Goal: Navigation & Orientation: Find specific page/section

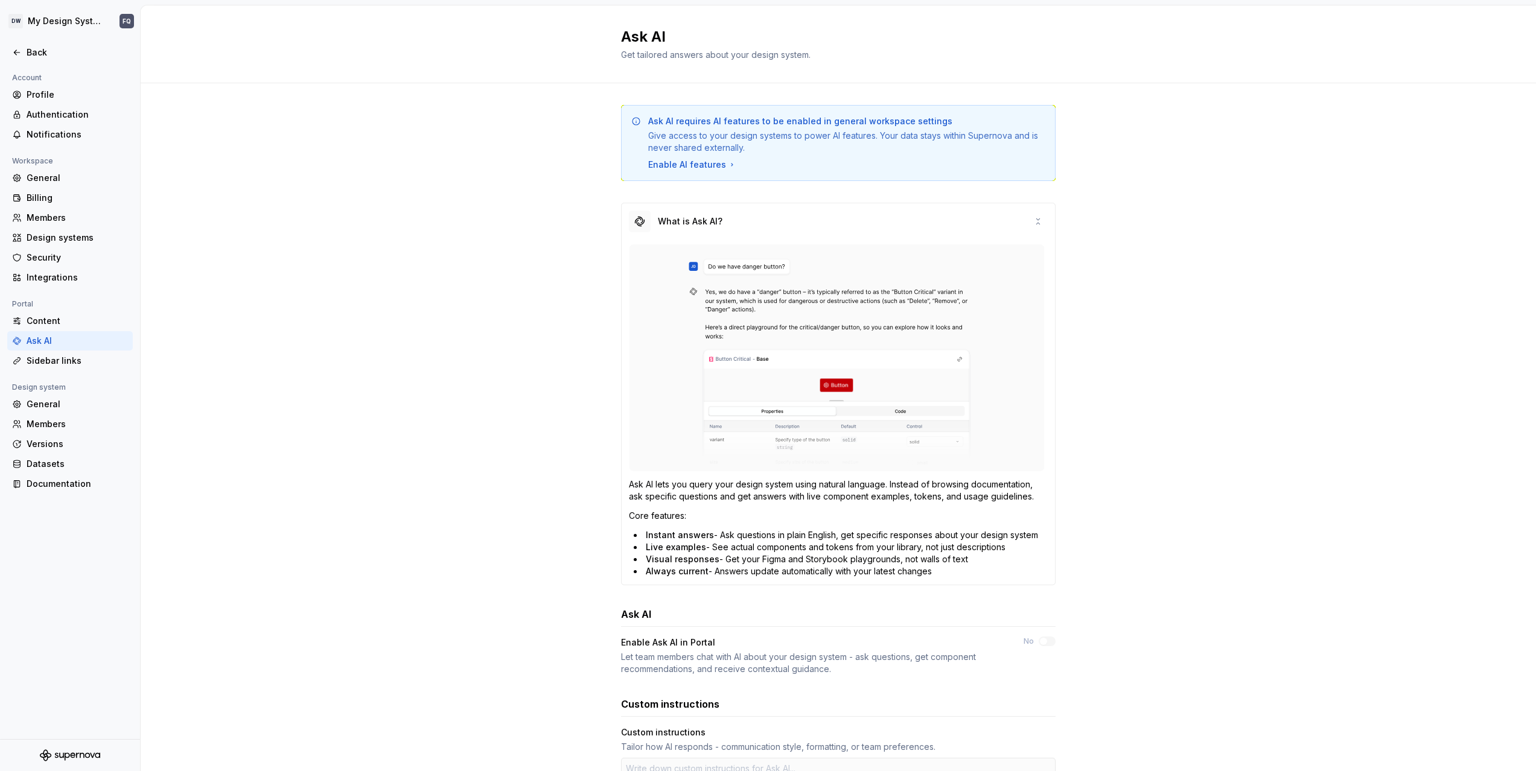
scroll to position [272, 0]
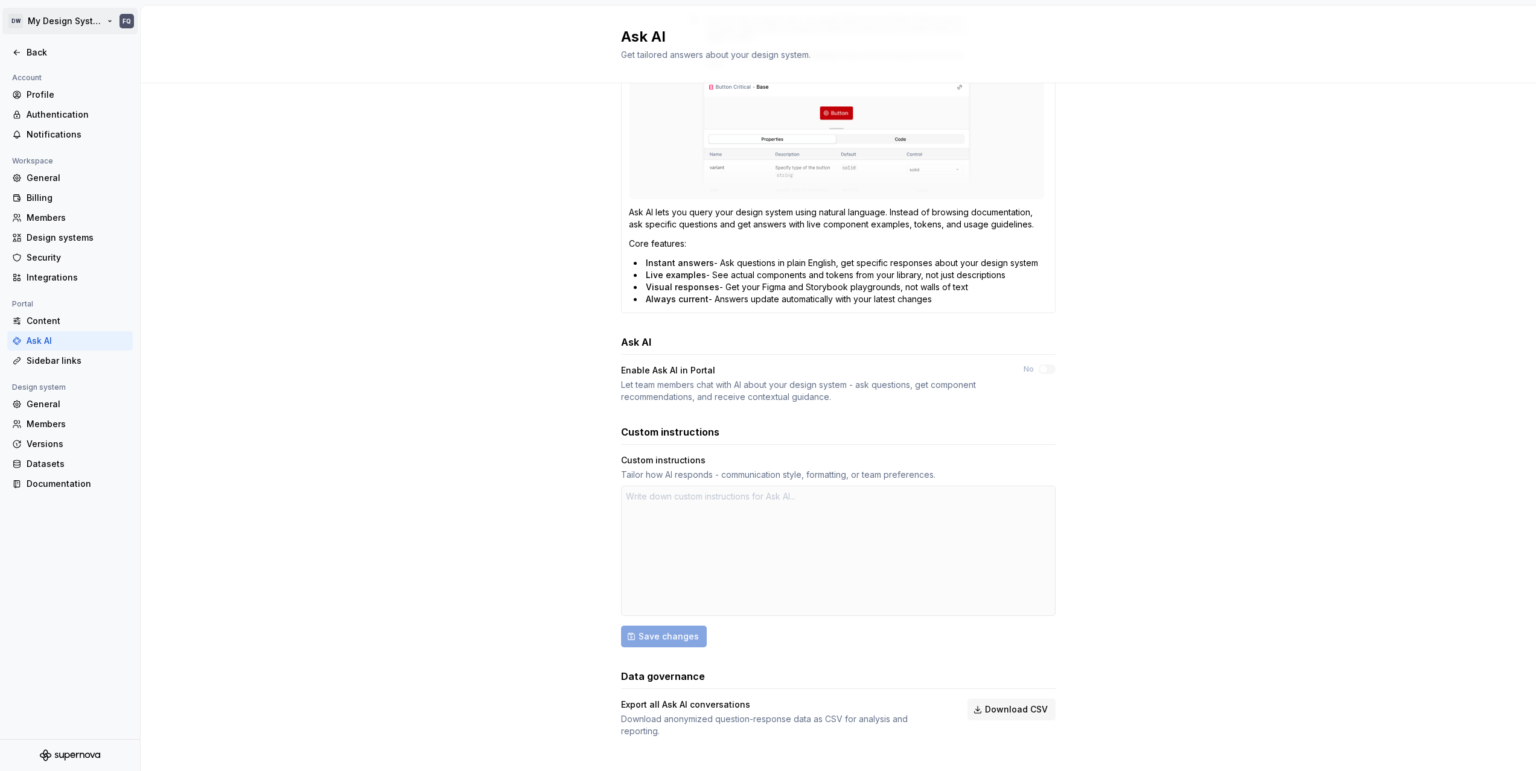
click at [41, 19] on html "DW My Design System FQ Back Account Profile Authentication Notifications Worksp…" at bounding box center [768, 385] width 1536 height 771
type textarea "*"
click at [233, 55] on div "Deka WS" at bounding box center [242, 52] width 78 height 12
click at [30, 54] on div "Back" at bounding box center [77, 52] width 101 height 12
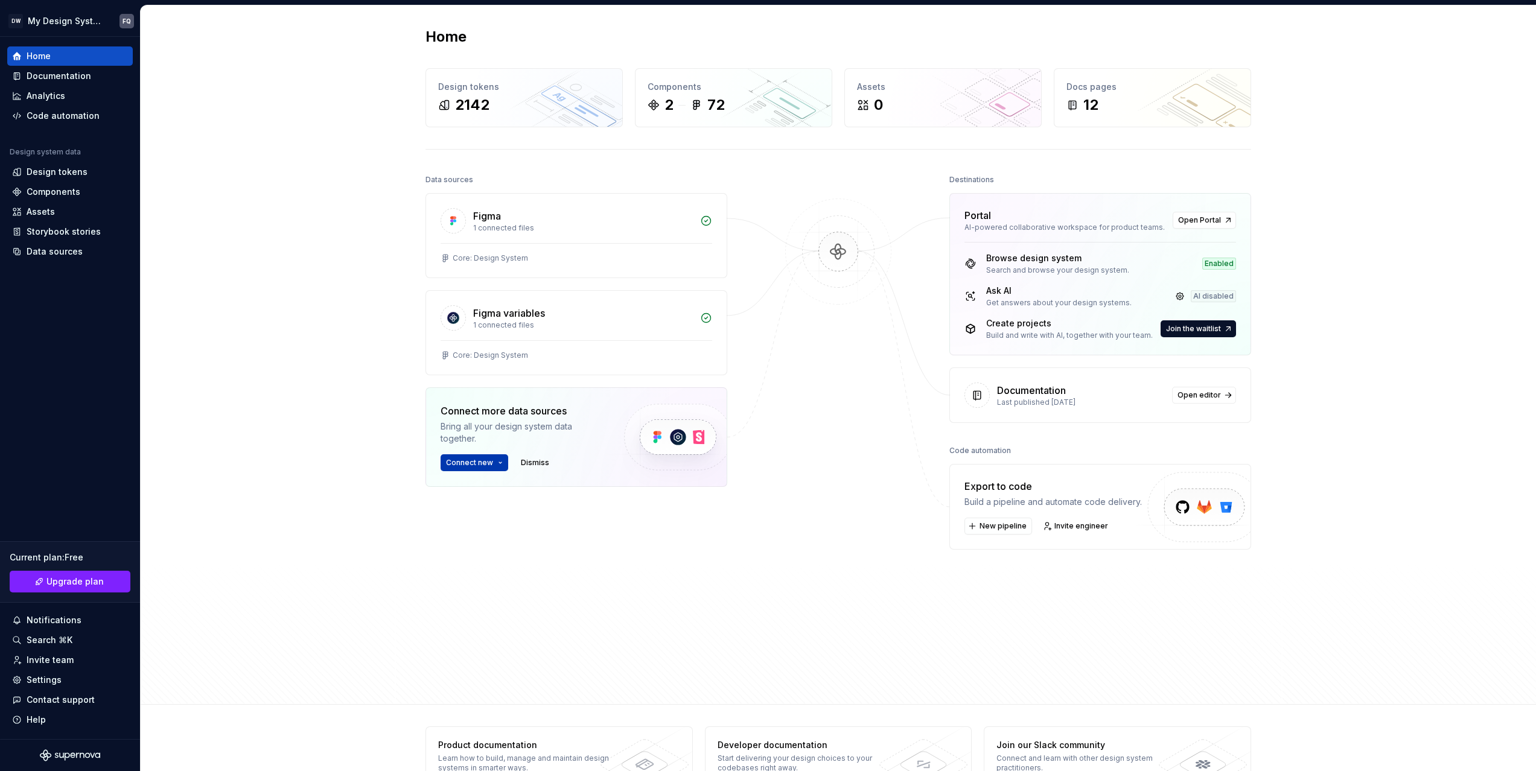
click at [499, 462] on button "Connect new" at bounding box center [475, 462] width 68 height 17
click at [307, 397] on div "Home Design tokens 2142 Components 2 72 Assets 0 Docs pages 12 Data sources Fig…" at bounding box center [838, 354] width 1395 height 699
click at [1208, 219] on span "Open Portal" at bounding box center [1199, 220] width 43 height 10
click at [55, 75] on div "Documentation" at bounding box center [59, 76] width 65 height 12
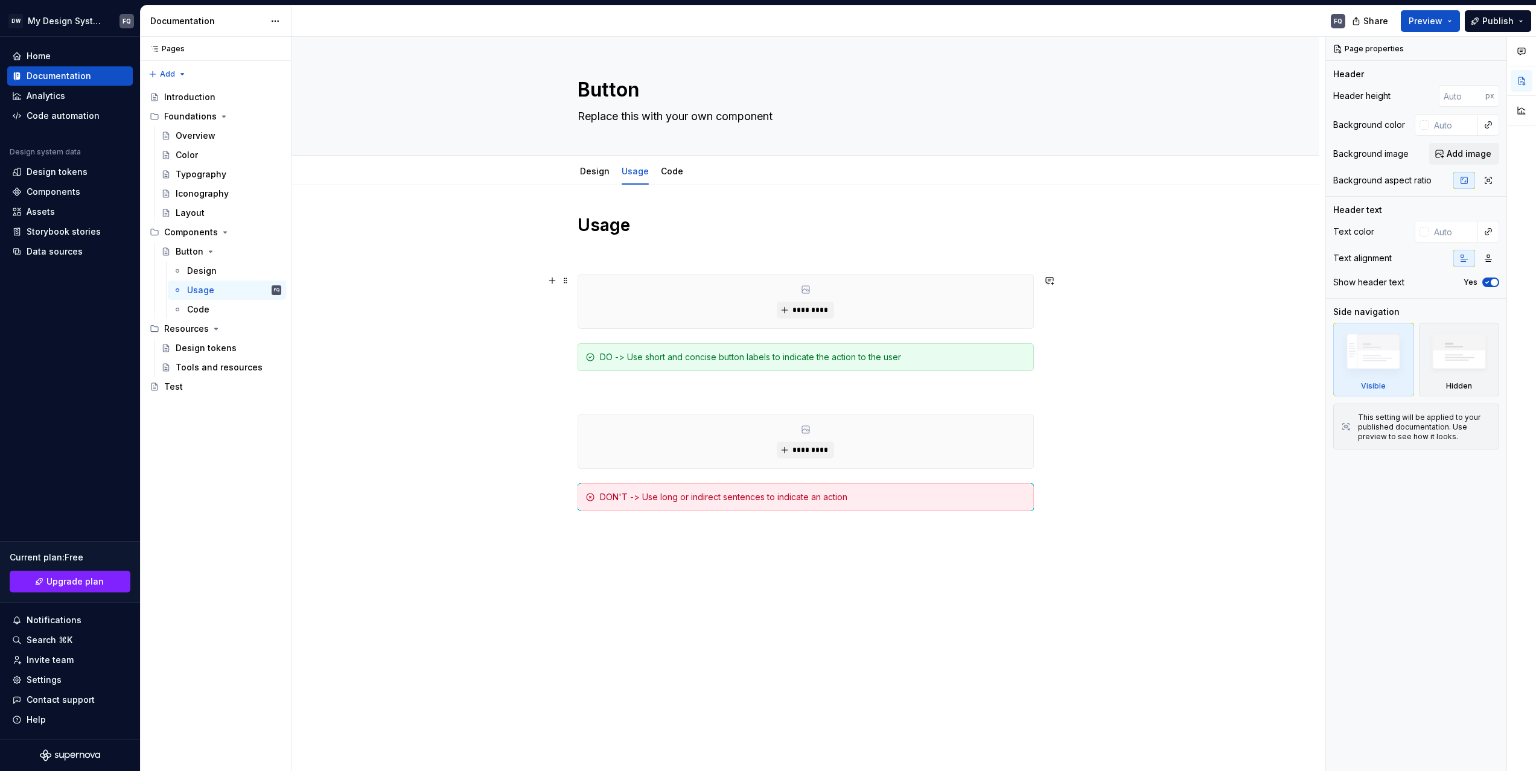
type textarea "*"
